Goal: Task Accomplishment & Management: Manage account settings

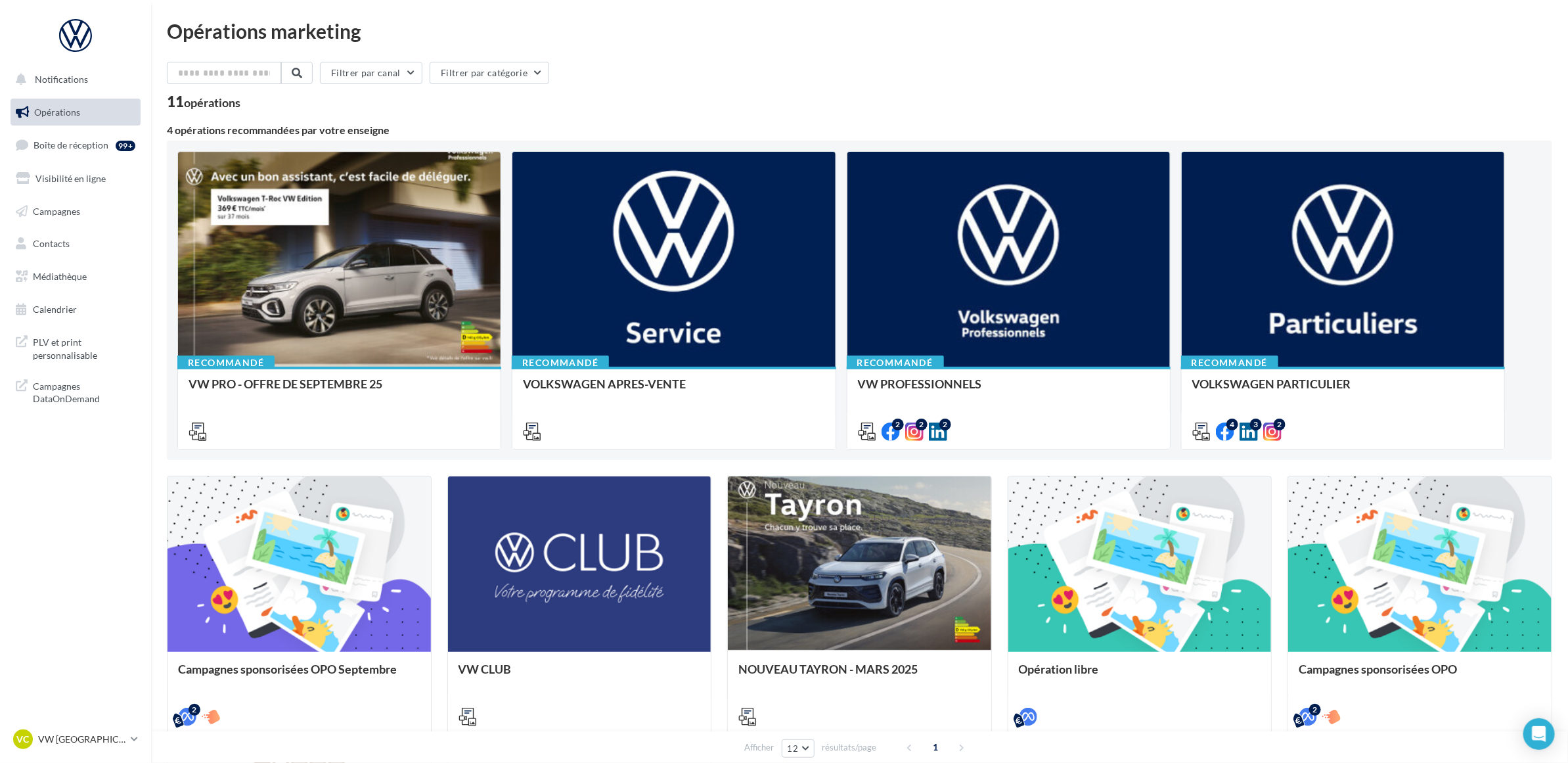
drag, startPoint x: 118, startPoint y: 423, endPoint x: -46, endPoint y: 77, distance: 382.9
click at [0, 77] on html "Notifications Opérations Boîte de réception 99+ Visibilité en ligne Campagnes C…" at bounding box center [784, 381] width 1568 height 763
click at [95, 553] on nav "Notifications Opérations Boîte de réception 99+ Visibilité en ligne Campagnes C…" at bounding box center [75, 381] width 151 height 763
click at [104, 459] on nav "Notifications Opérations Boîte de réception 99+ Visibilité en ligne Campagnes C…" at bounding box center [75, 381] width 151 height 763
click at [77, 464] on nav "Notifications Opérations Boîte de réception 99+ Visibilité en ligne Campagnes C…" at bounding box center [75, 381] width 151 height 763
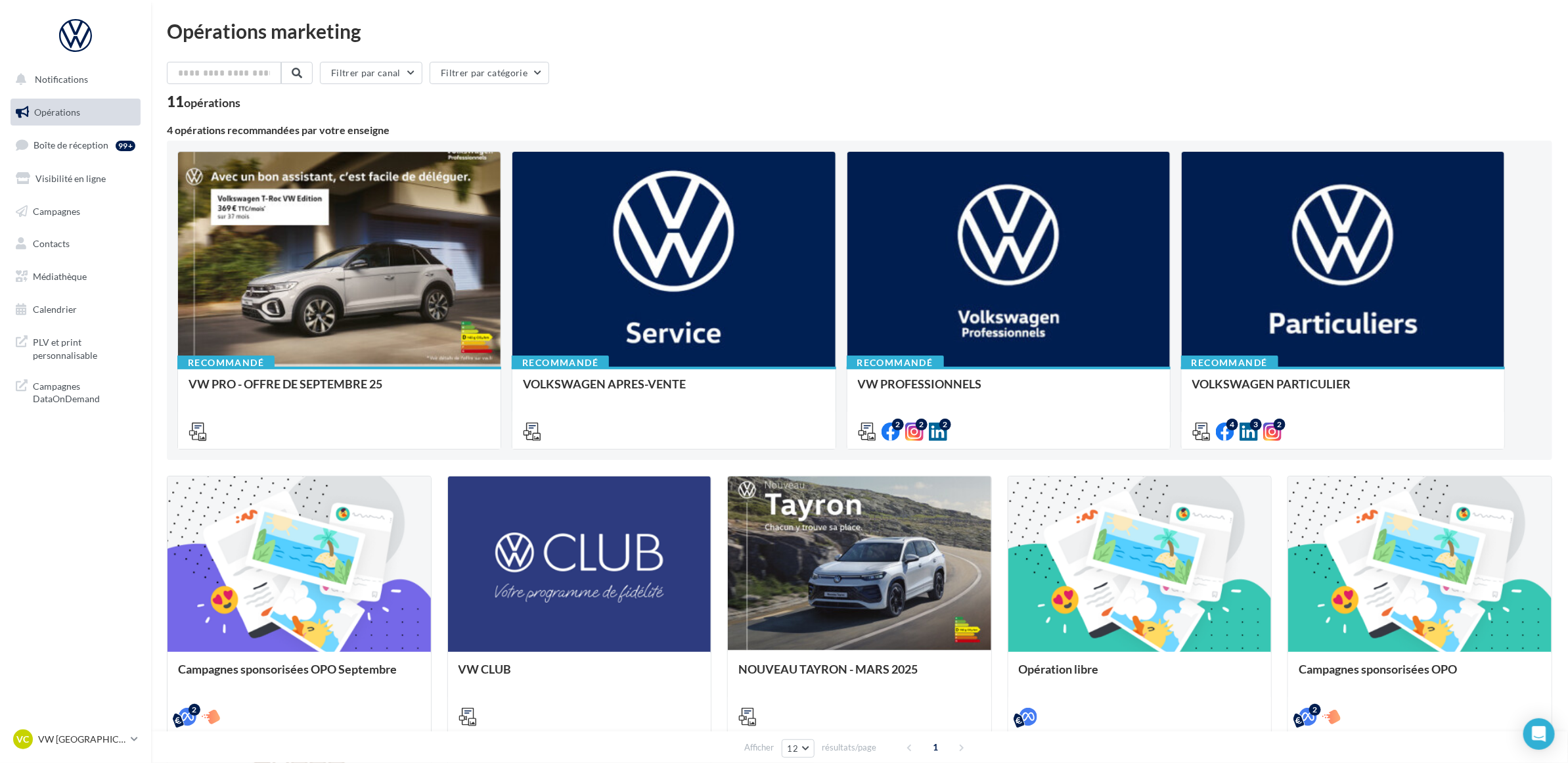
click at [88, 475] on nav "Notifications Opérations Boîte de réception 99+ Visibilité en ligne Campagnes C…" at bounding box center [75, 381] width 151 height 763
drag, startPoint x: 118, startPoint y: 432, endPoint x: 20, endPoint y: 137, distance: 310.9
click at [20, 137] on nav "Notifications Opérations Boîte de réception 99+ Visibilité en ligne Campagnes C…" at bounding box center [75, 381] width 151 height 763
click at [74, 467] on nav "Notifications Opérations Boîte de réception 99+ Visibilité en ligne Campagnes C…" at bounding box center [75, 381] width 151 height 763
click at [60, 488] on nav "Notifications Opérations Boîte de réception 99+ Visibilité en ligne Campagnes C…" at bounding box center [75, 381] width 151 height 763
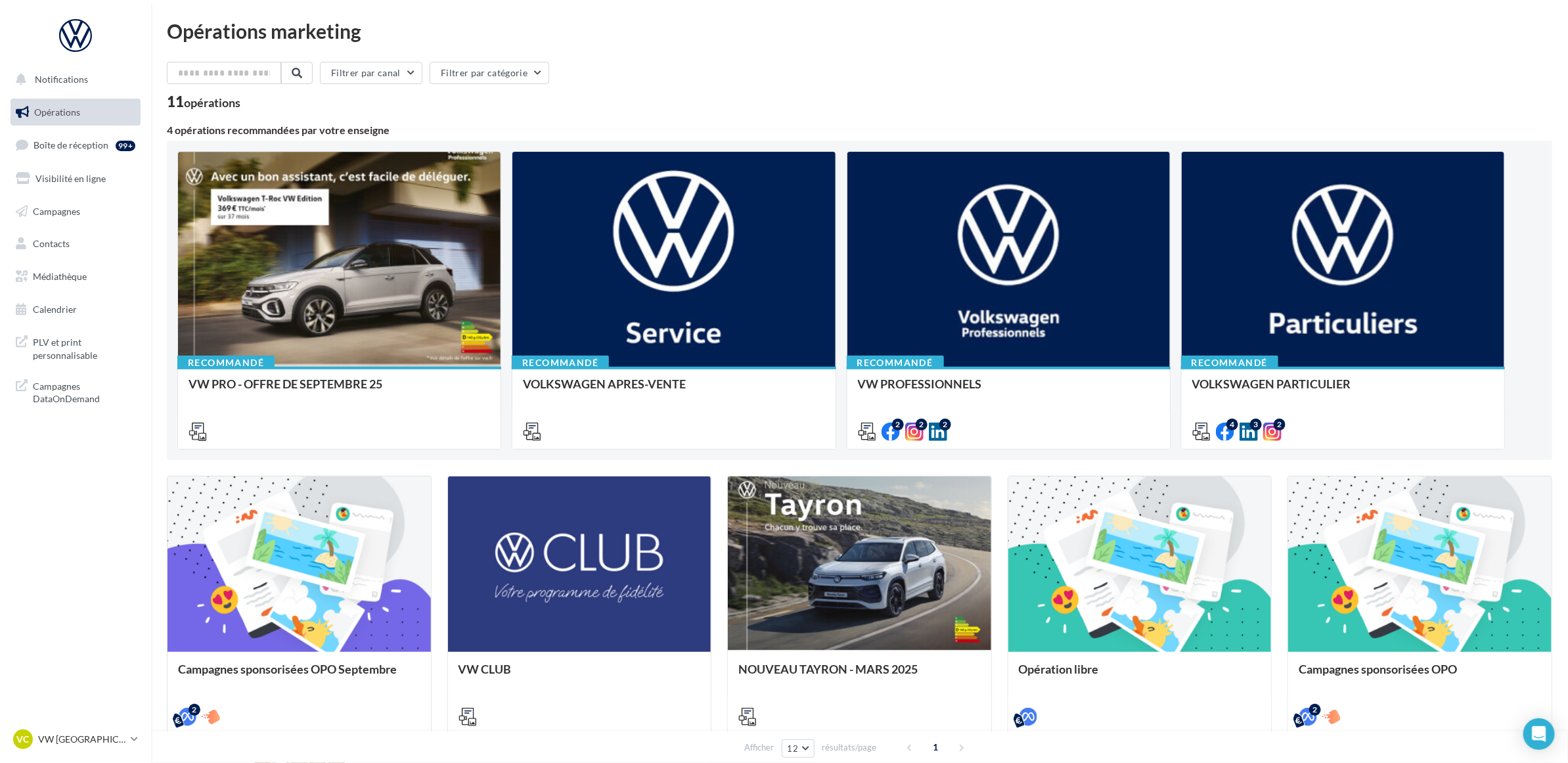
click at [42, 485] on nav "Notifications Opérations Boîte de réception 99+ Visibilité en ligne Campagnes C…" at bounding box center [75, 381] width 151 height 763
click at [754, 55] on div "Opérations marketing Filtrer par canal Filtrer par catégorie 11 opérations 4 op…" at bounding box center [859, 536] width 1385 height 1030
click at [765, 99] on div "11 opérations" at bounding box center [859, 103] width 1385 height 17
click at [766, 100] on div "11 opérations" at bounding box center [859, 103] width 1385 height 17
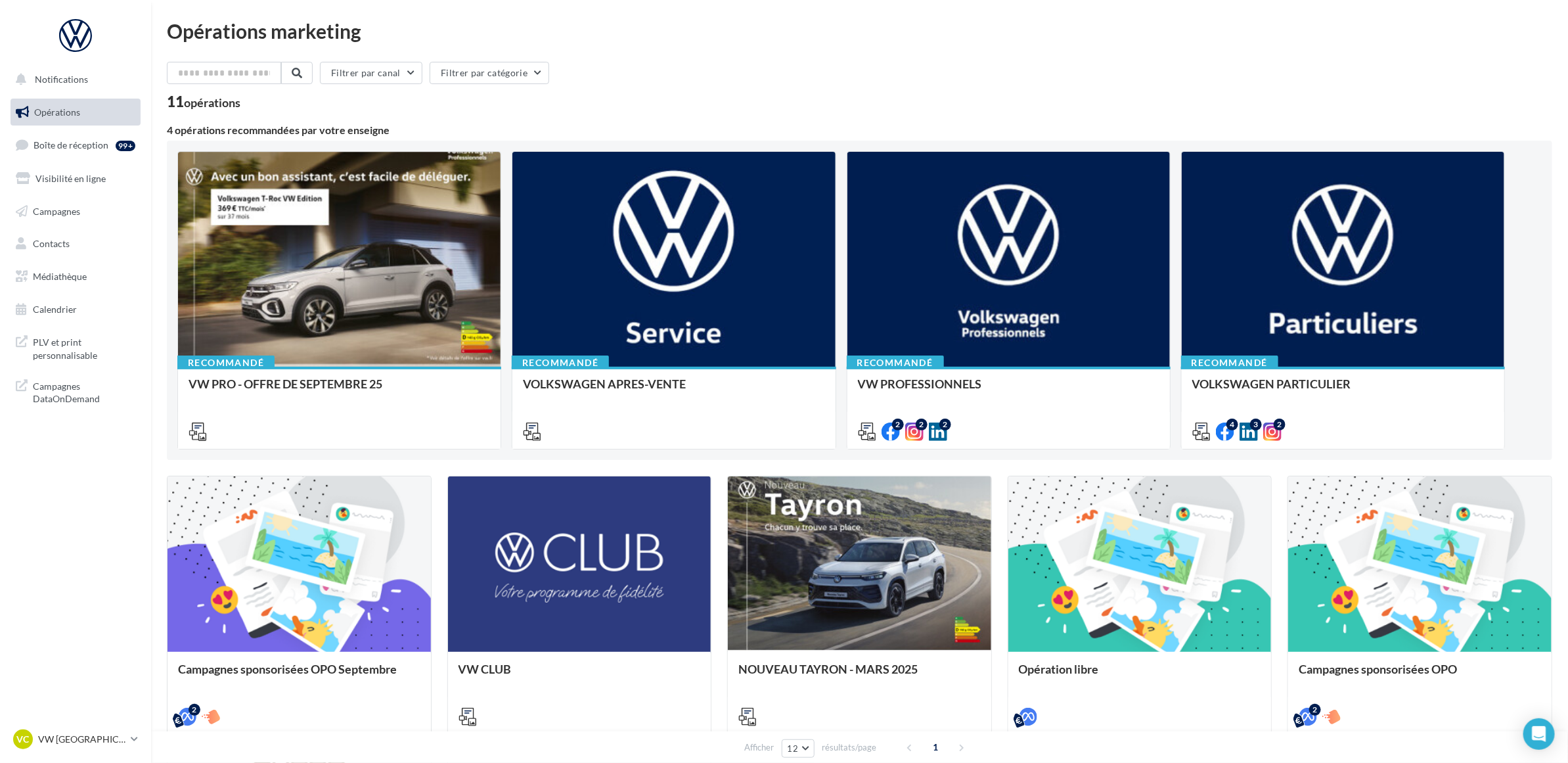
click at [766, 100] on div "11 opérations" at bounding box center [859, 103] width 1385 height 17
click at [819, 56] on div "Opérations marketing Filtrer par canal Filtrer par catégorie 11 opérations 4 op…" at bounding box center [859, 536] width 1385 height 1030
click at [75, 142] on span "Boîte de réception" at bounding box center [71, 145] width 75 height 11
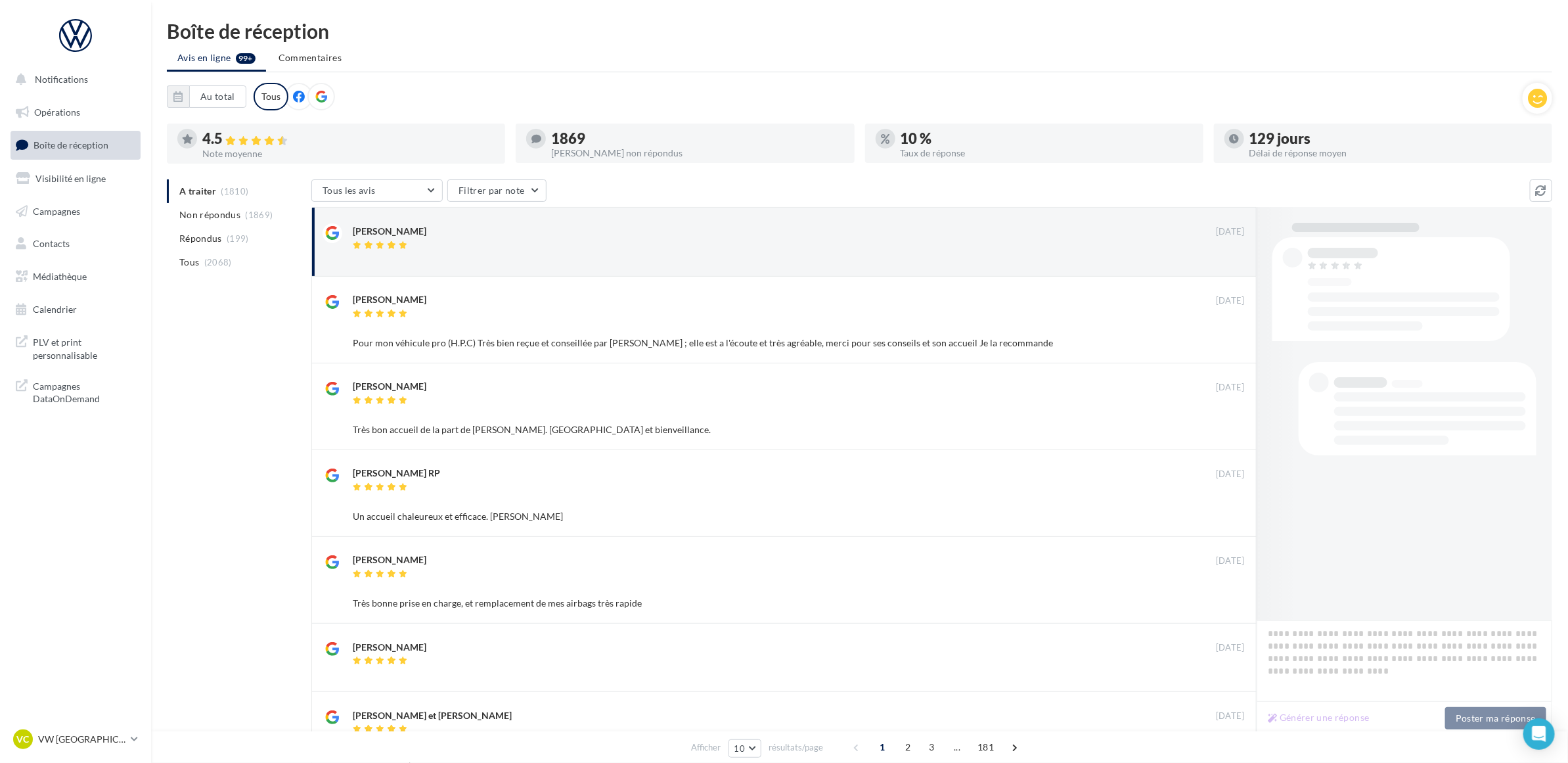
click at [560, 43] on div "Boîte de réception Avis en ligne 99+ Commentaires Au total Réinitialiser Tous 4…" at bounding box center [859, 540] width 1417 height 1037
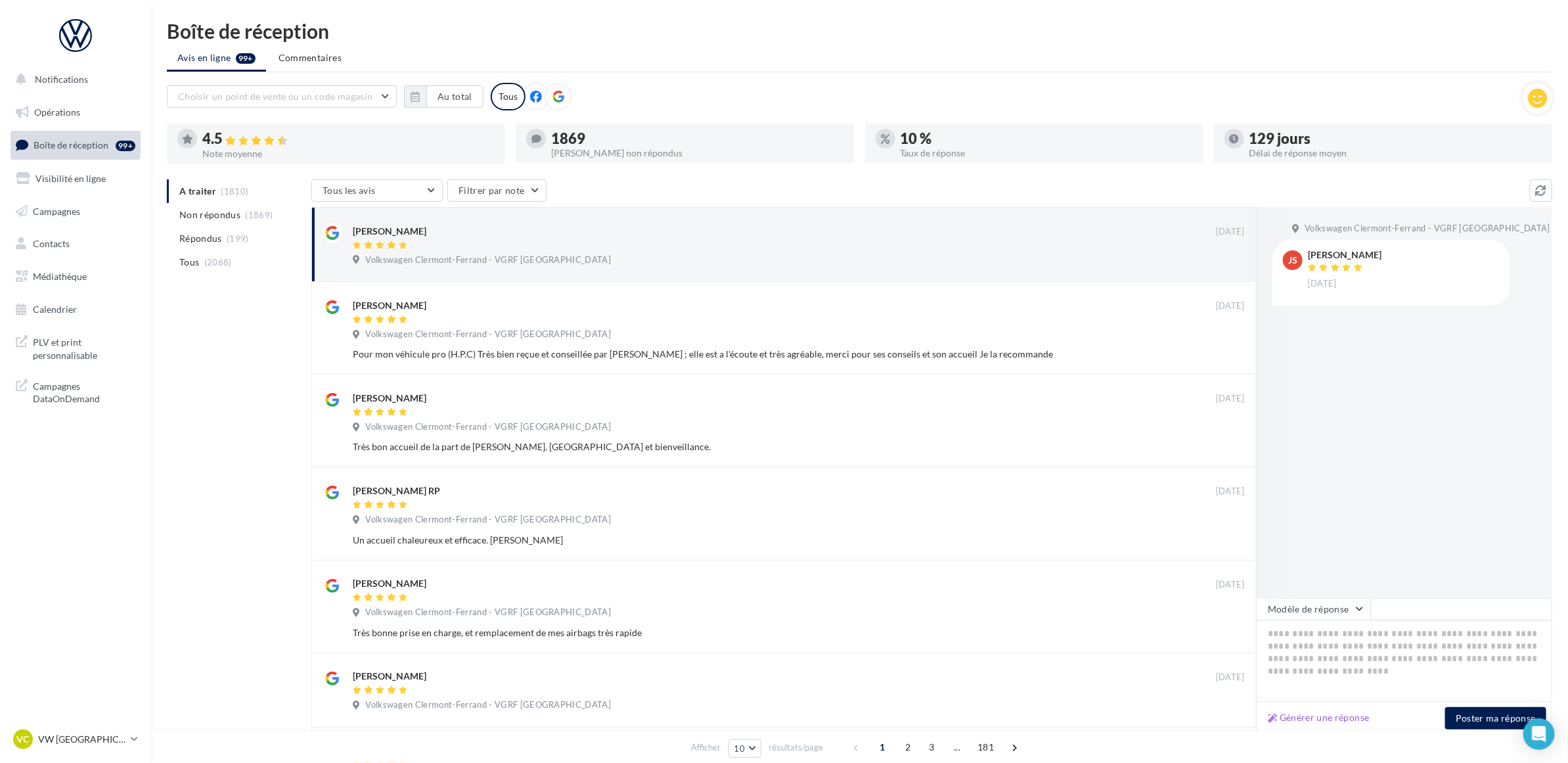
click at [553, 50] on ul "Avis en ligne 99+ Commentaires" at bounding box center [859, 59] width 1385 height 26
click at [599, 47] on ul "Avis en ligne 99+ Commentaires" at bounding box center [859, 59] width 1385 height 26
click at [651, 40] on div "Boîte de réception Avis en ligne 99+ Commentaires Choisir un point de vente ou …" at bounding box center [859, 569] width 1417 height 1095
drag, startPoint x: 651, startPoint y: 40, endPoint x: 568, endPoint y: 43, distance: 83.1
click at [568, 43] on div "Boîte de réception Avis en ligne 99+ Commentaires Choisir un point de vente ou …" at bounding box center [859, 569] width 1417 height 1095
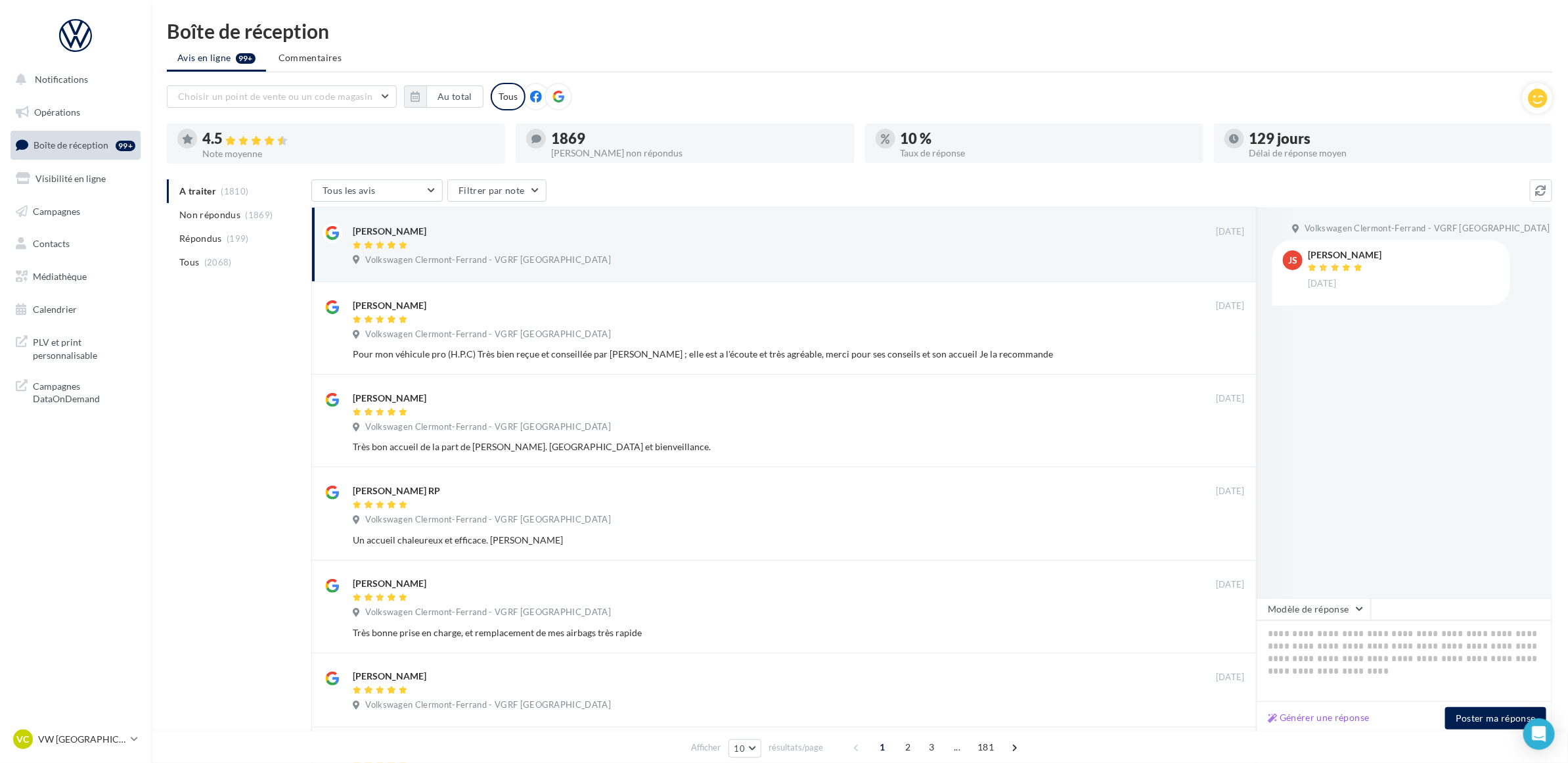
click at [568, 43] on div "Boîte de réception Avis en ligne 99+ Commentaires Choisir un point de vente ou …" at bounding box center [859, 569] width 1417 height 1095
click at [245, 214] on span "(1869)" at bounding box center [259, 215] width 28 height 10
click at [223, 335] on div "A traiter (1810) Non répondus (1869) Répondus (199) Tous (2068) Tous les avis T…" at bounding box center [859, 648] width 1385 height 936
click at [81, 743] on p "VW [GEOGRAPHIC_DATA]" at bounding box center [82, 739] width 88 height 13
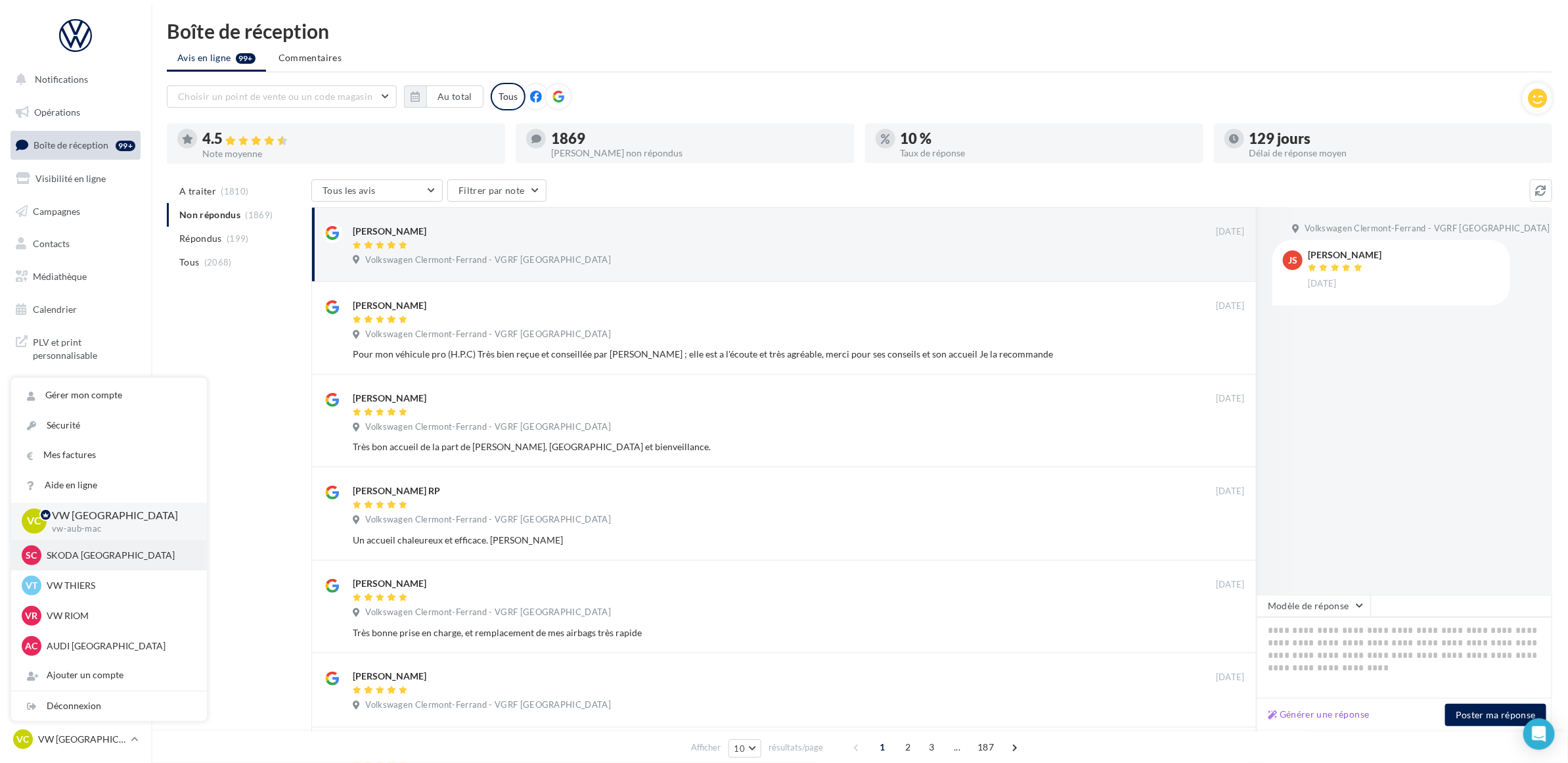
click at [84, 560] on p "SKODA CLERMONT-FERRAND" at bounding box center [119, 555] width 145 height 13
